Goal: Information Seeking & Learning: Find specific fact

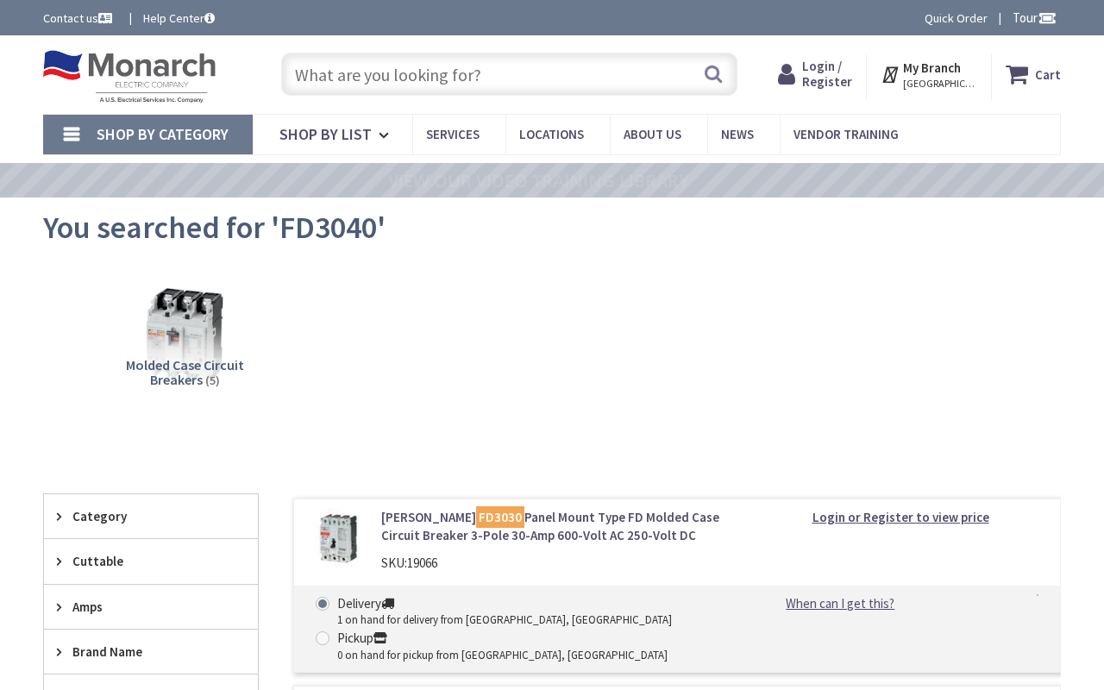
type input "[GEOGRAPHIC_DATA][STREET_ADDRESS][US_STATE][GEOGRAPHIC_DATA]"
